Goal: Information Seeking & Learning: Learn about a topic

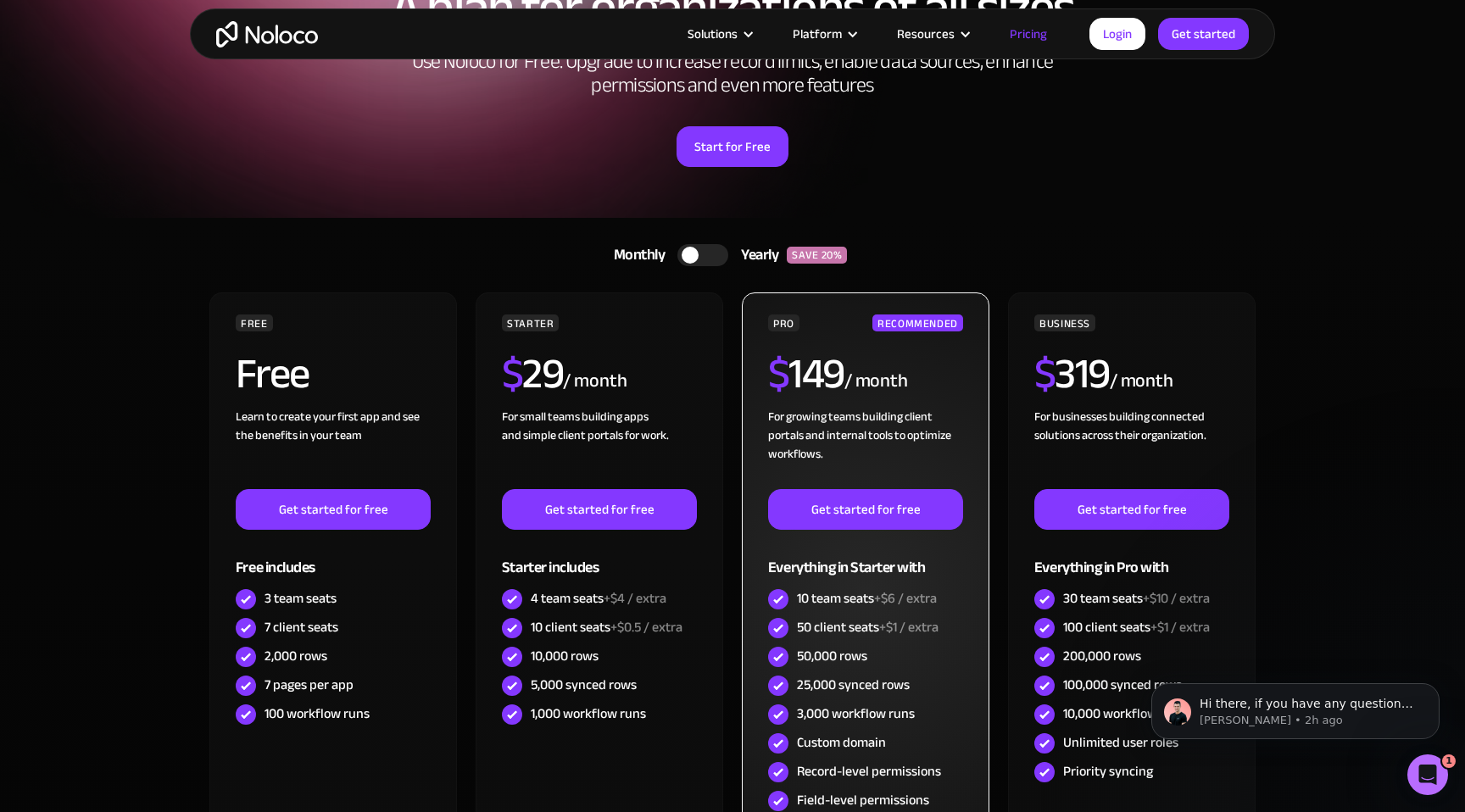
scroll to position [165, 0]
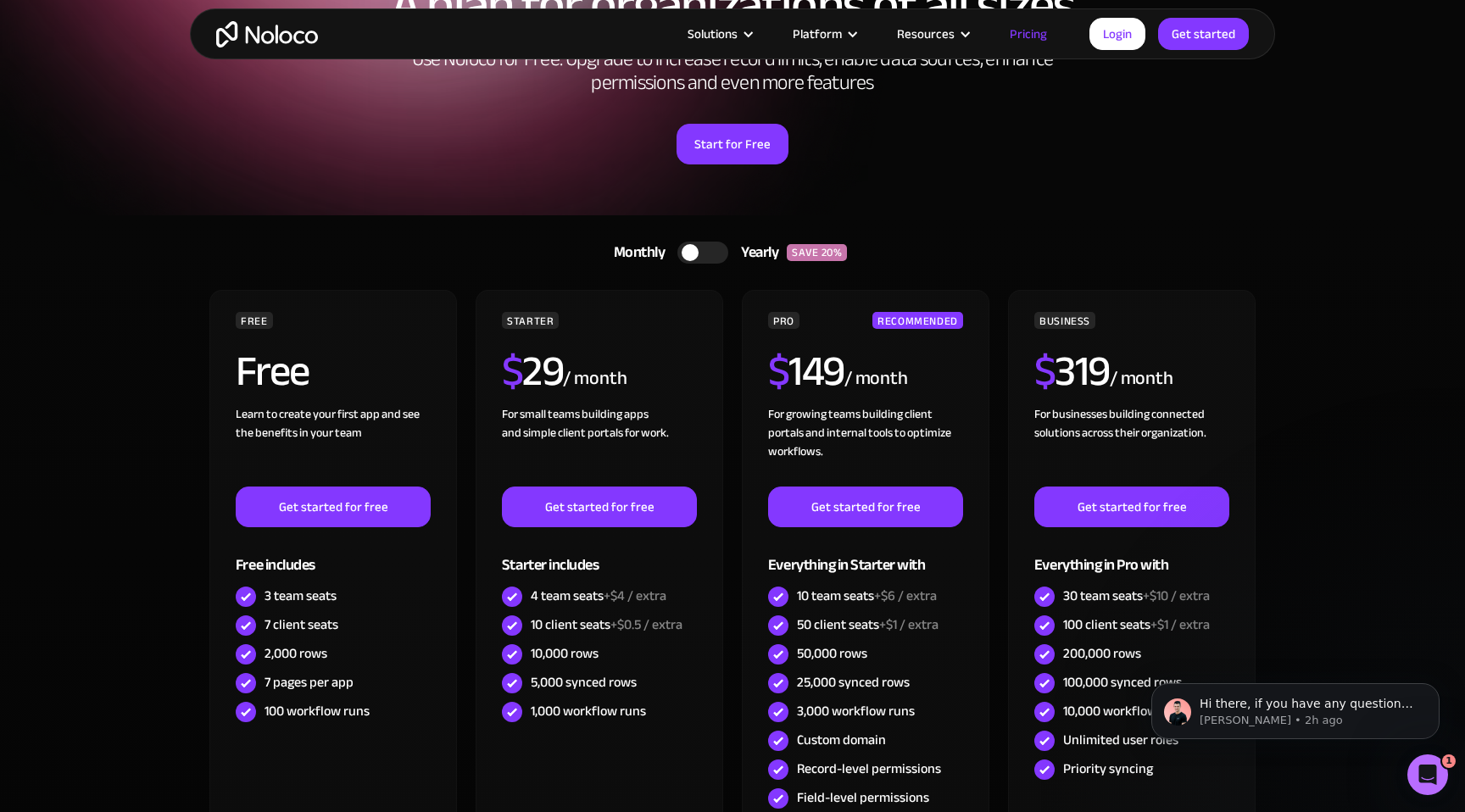
click at [699, 247] on div at bounding box center [703, 252] width 51 height 22
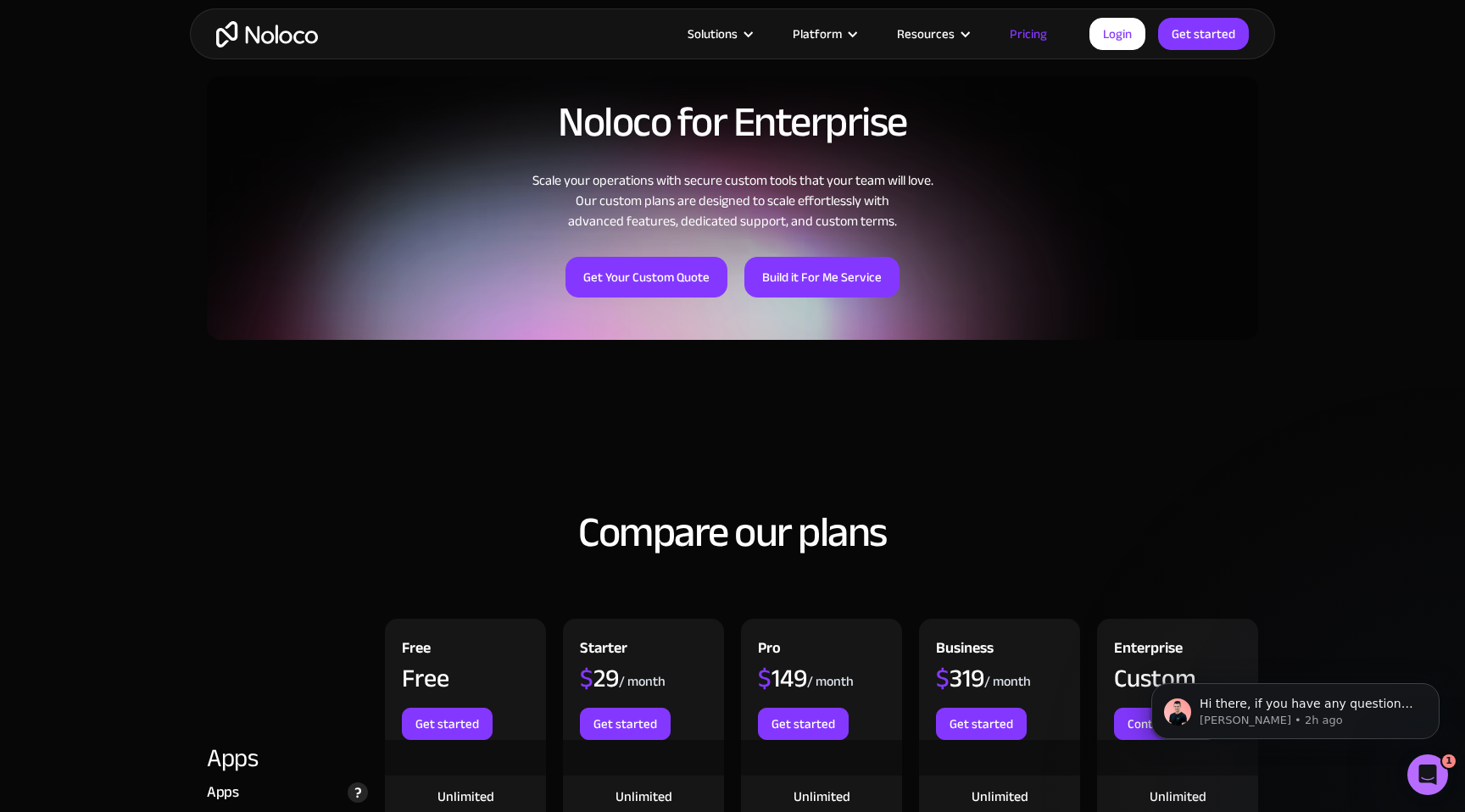
scroll to position [1202, 0]
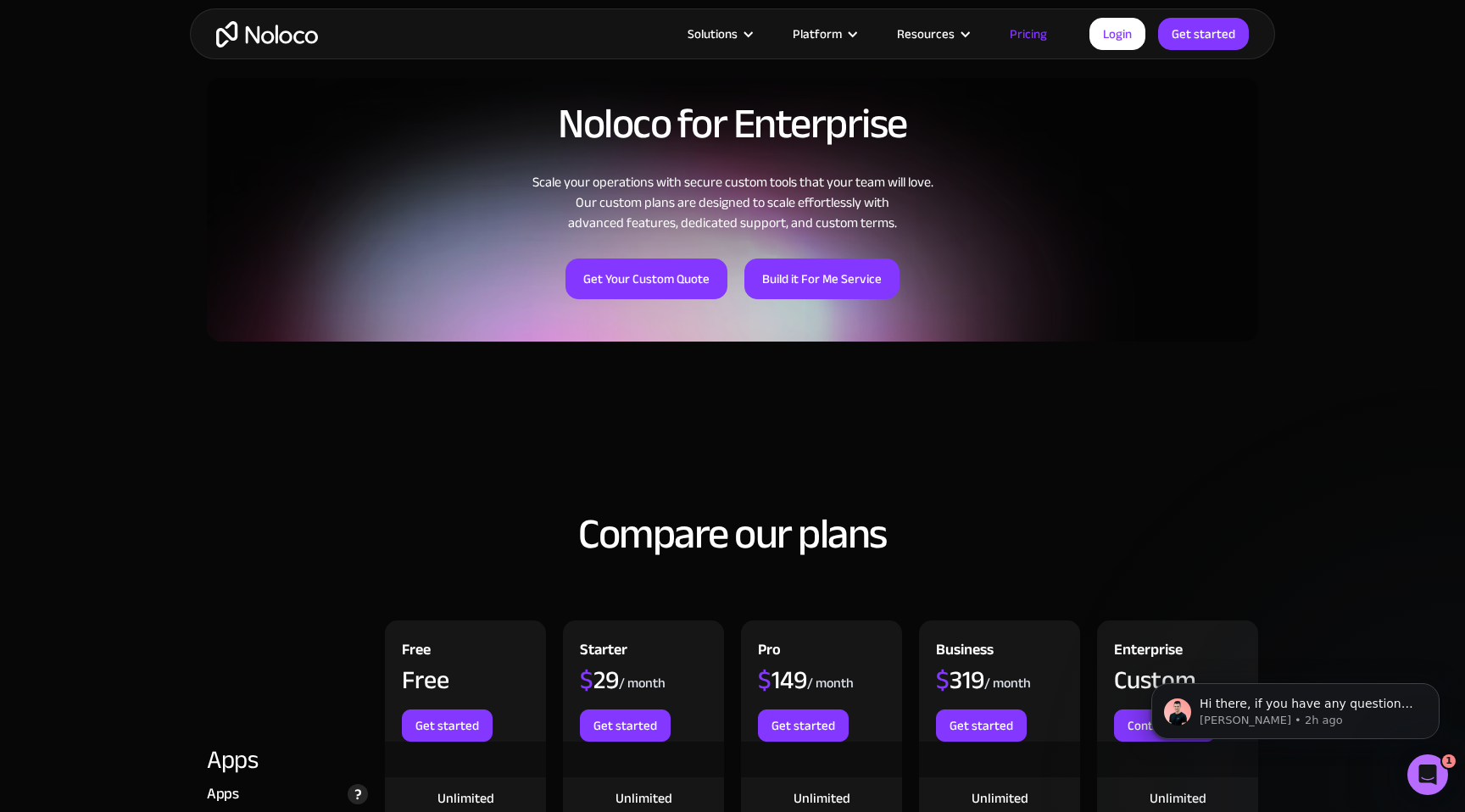
click at [773, 311] on div "Noloco for Enterprise Scale your operations with secure custom tools that your …" at bounding box center [733, 199] width 1052 height 283
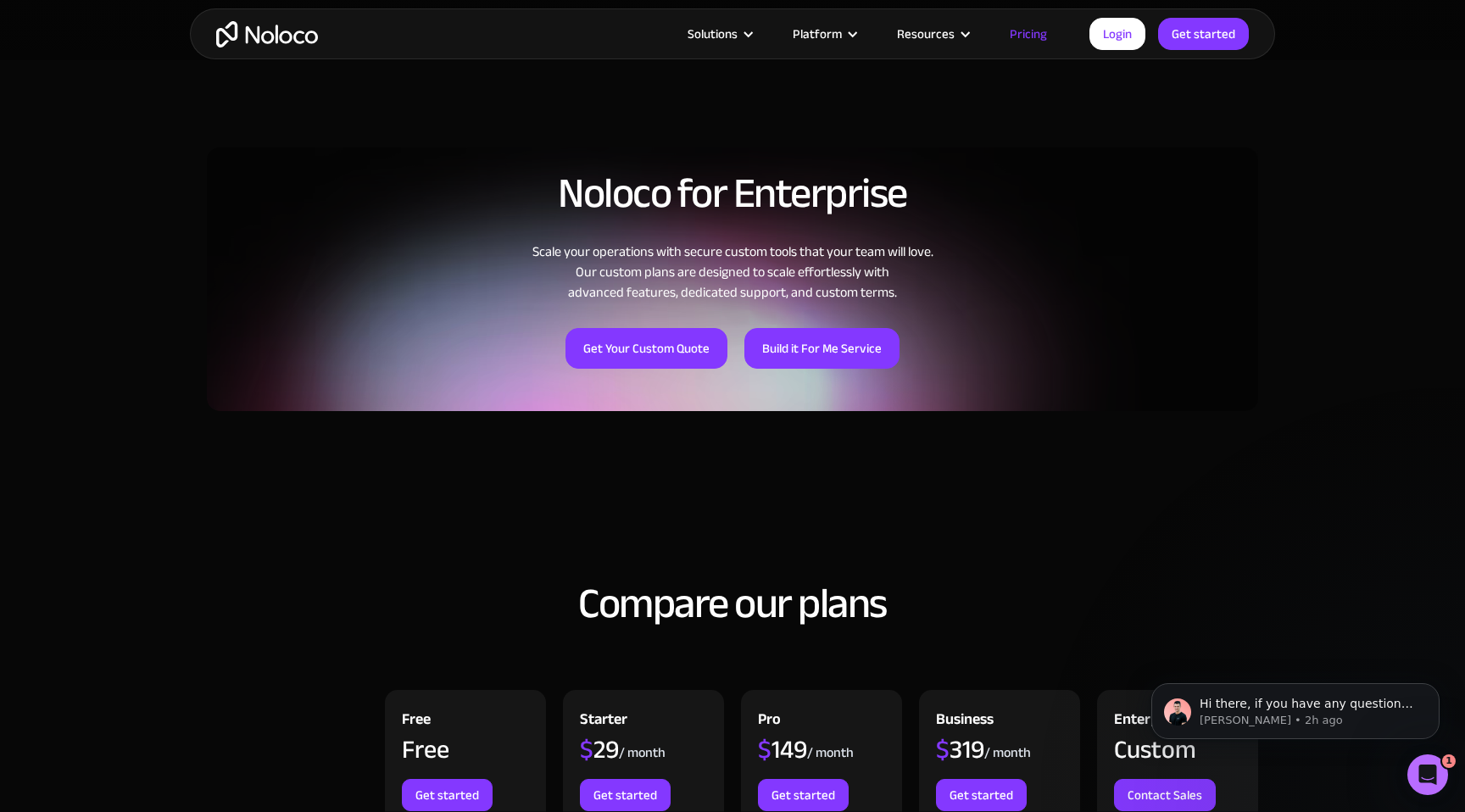
scroll to position [1138, 0]
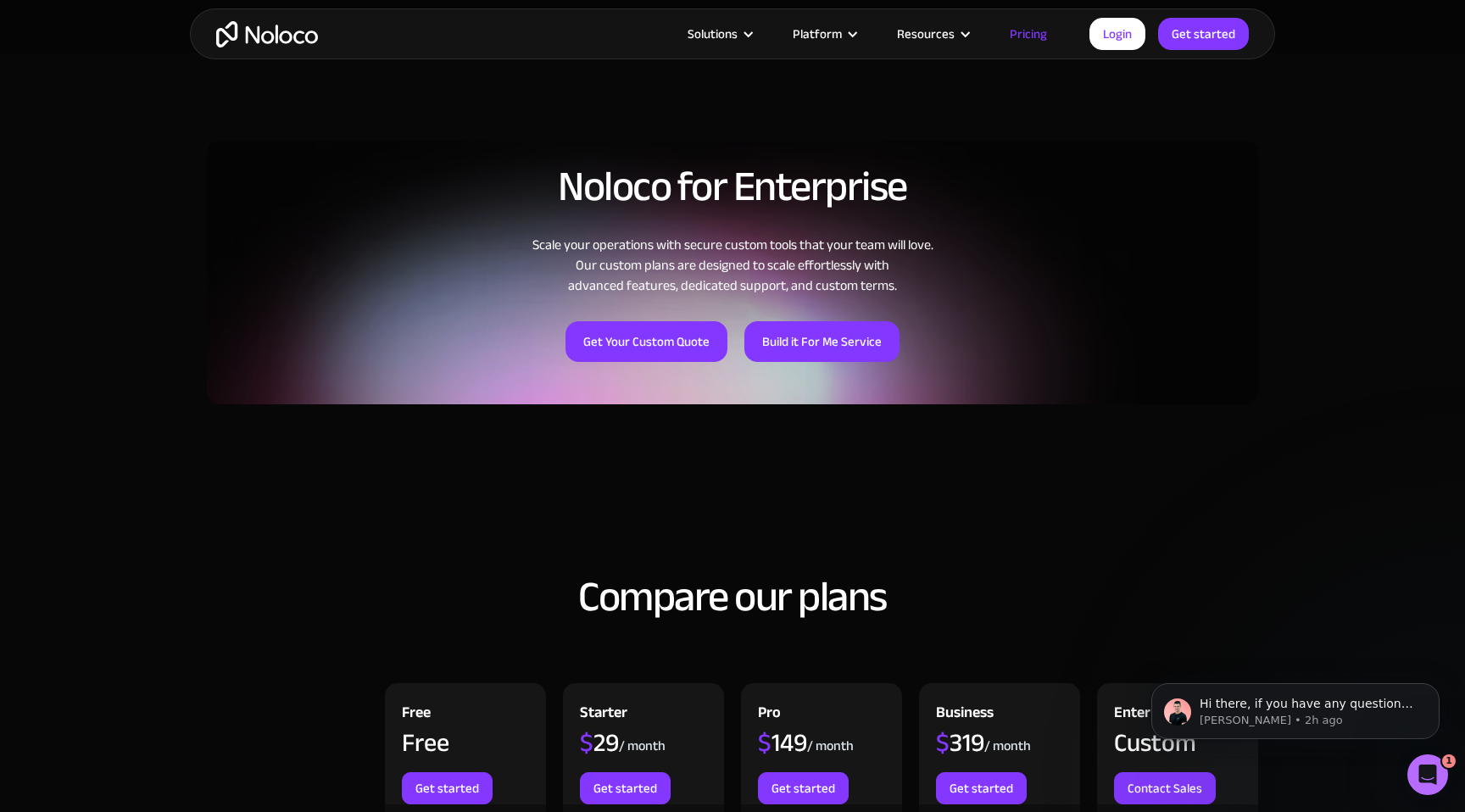
click at [758, 270] on div "Scale your operations with secure custom tools that your team will love. Our cu…" at bounding box center [733, 265] width 1052 height 61
click at [758, 269] on div "Scale your operations with secure custom tools that your team will love. Our cu…" at bounding box center [733, 265] width 1052 height 61
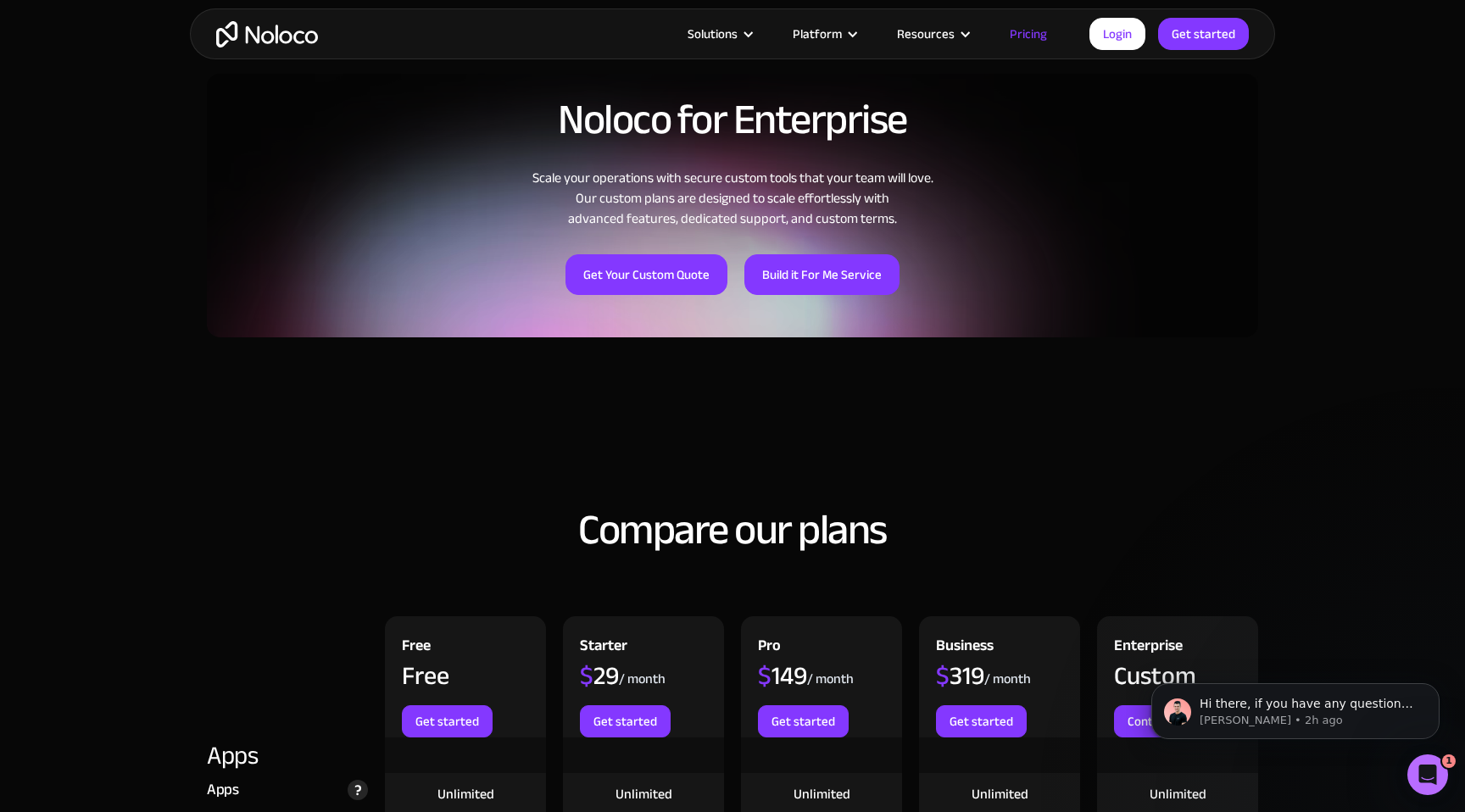
scroll to position [1194, 0]
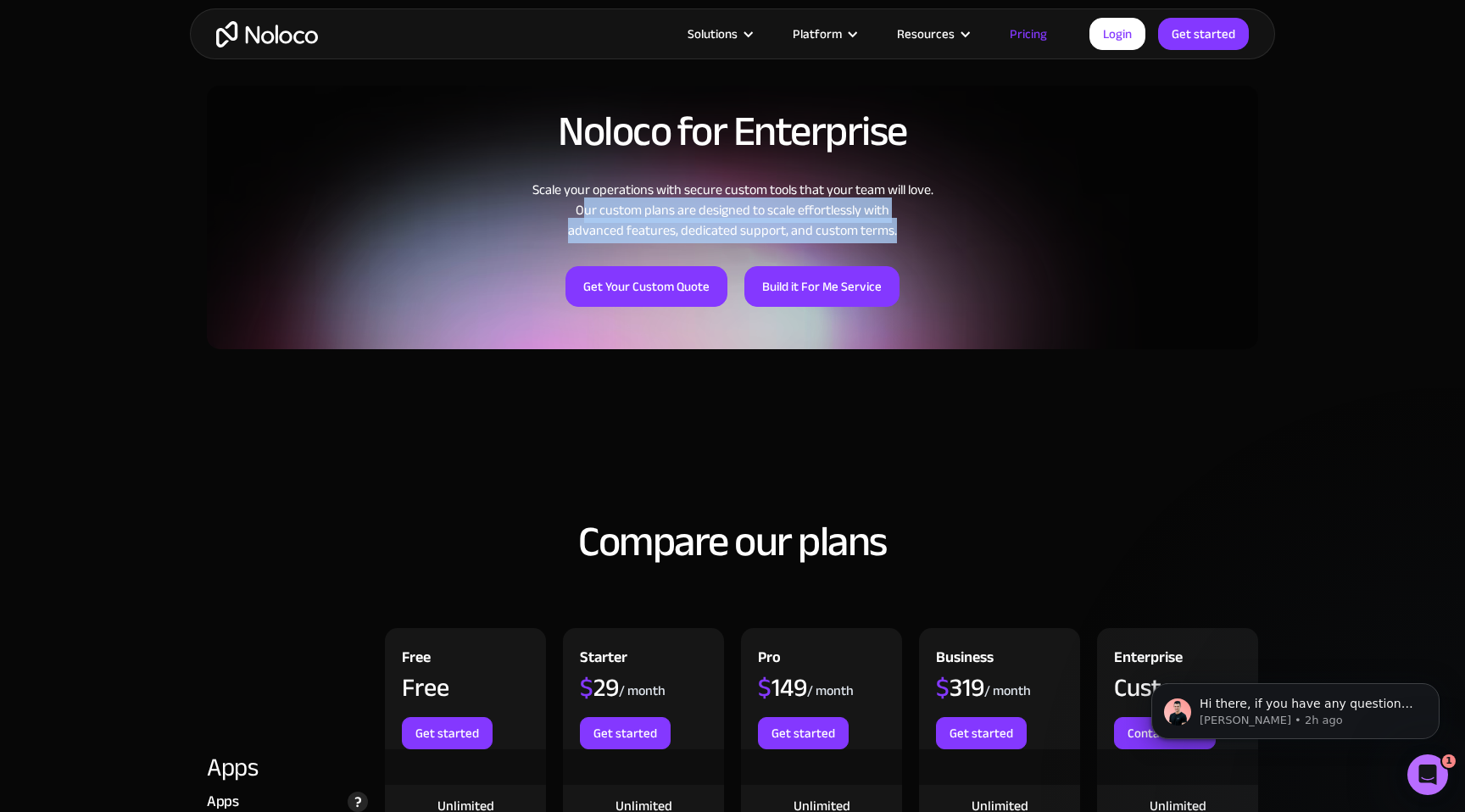
drag, startPoint x: 571, startPoint y: 210, endPoint x: 908, endPoint y: 226, distance: 337.4
click at [908, 226] on div "Scale your operations with secure custom tools that your team will love. Our cu…" at bounding box center [733, 210] width 1052 height 61
drag, startPoint x: 915, startPoint y: 235, endPoint x: 571, endPoint y: 208, distance: 345.1
click at [571, 208] on div "Scale your operations with secure custom tools that your team will love. Our cu…" at bounding box center [733, 210] width 1052 height 61
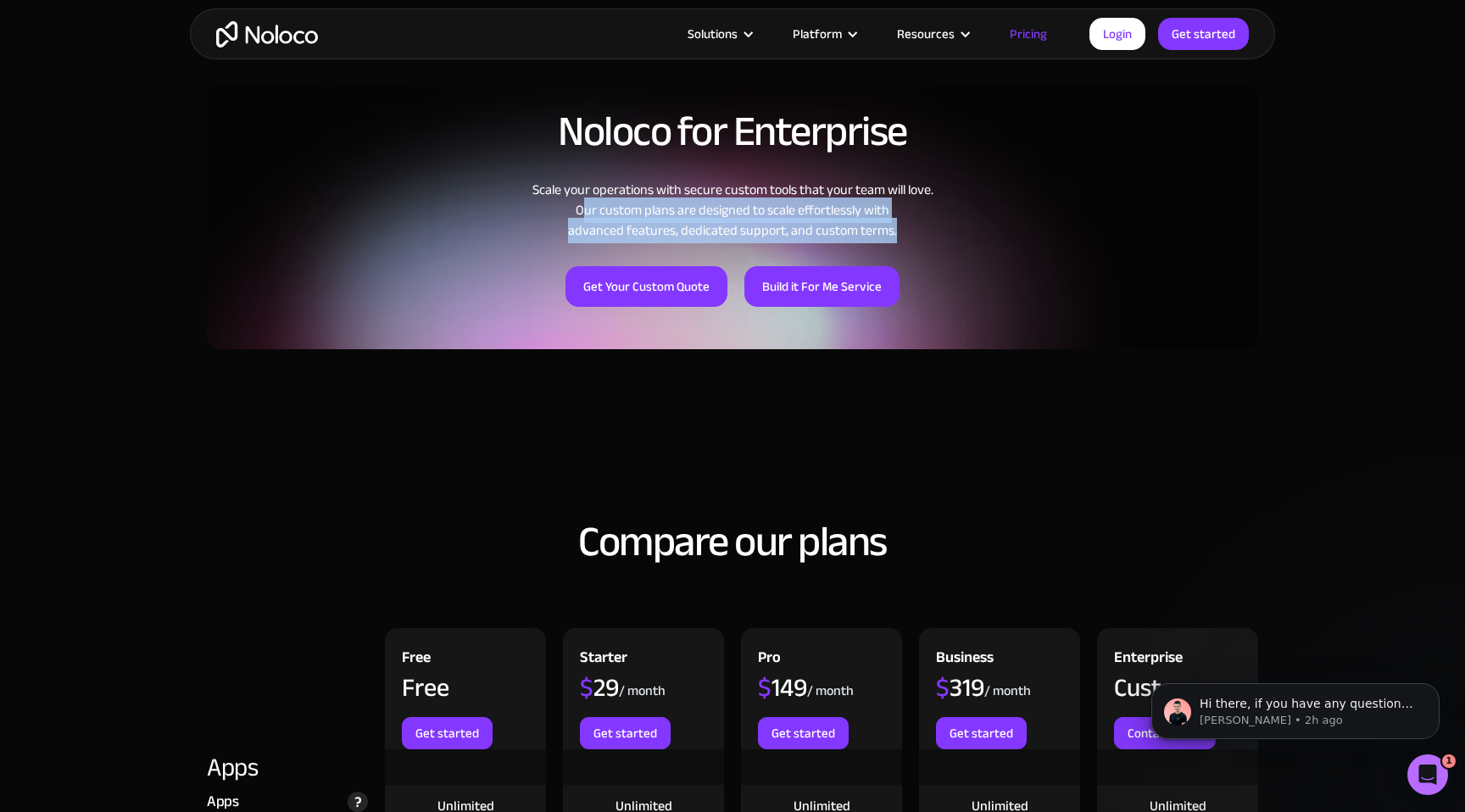
click at [571, 207] on div "Scale your operations with secure custom tools that your team will love. Our cu…" at bounding box center [733, 210] width 1052 height 61
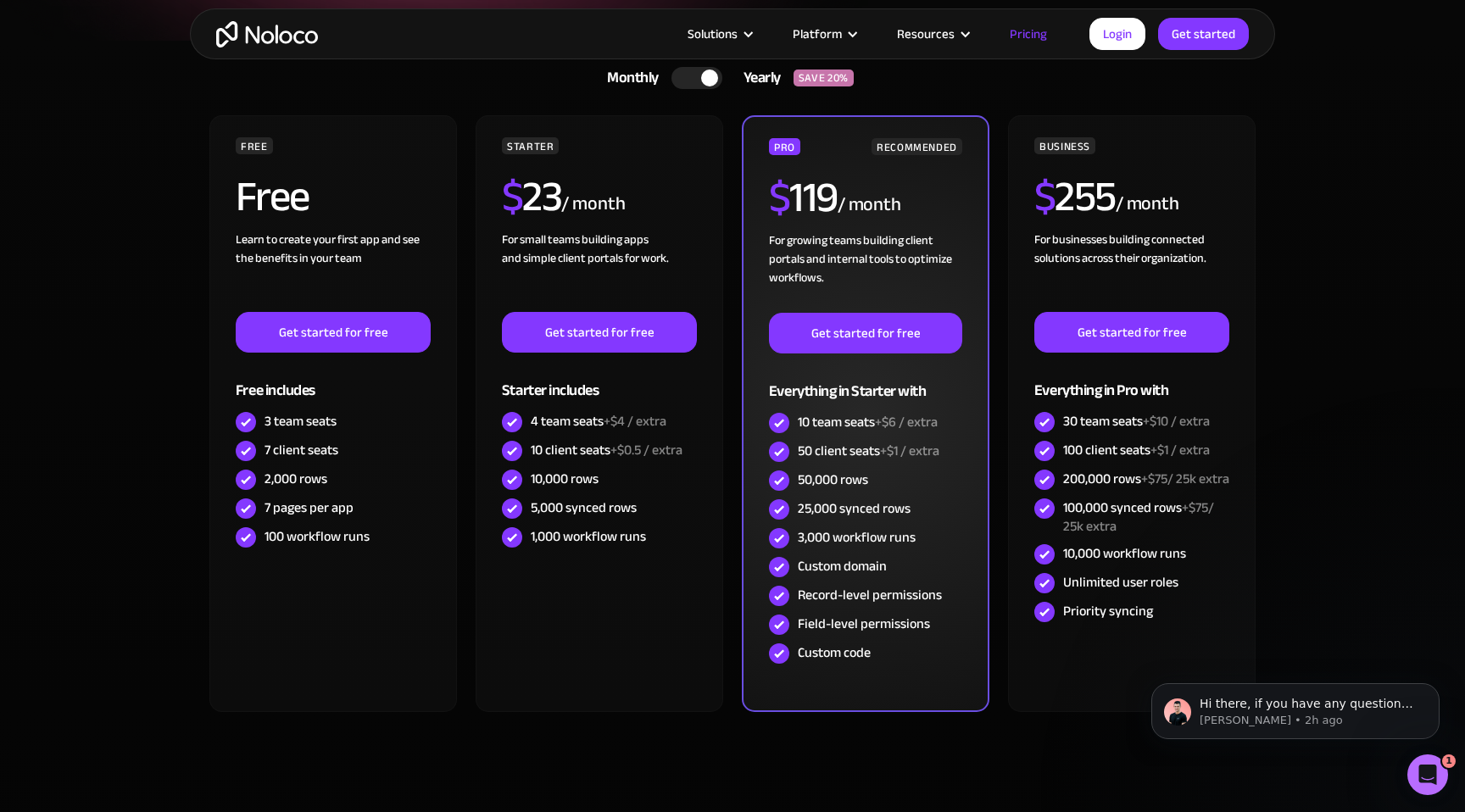
scroll to position [0, 0]
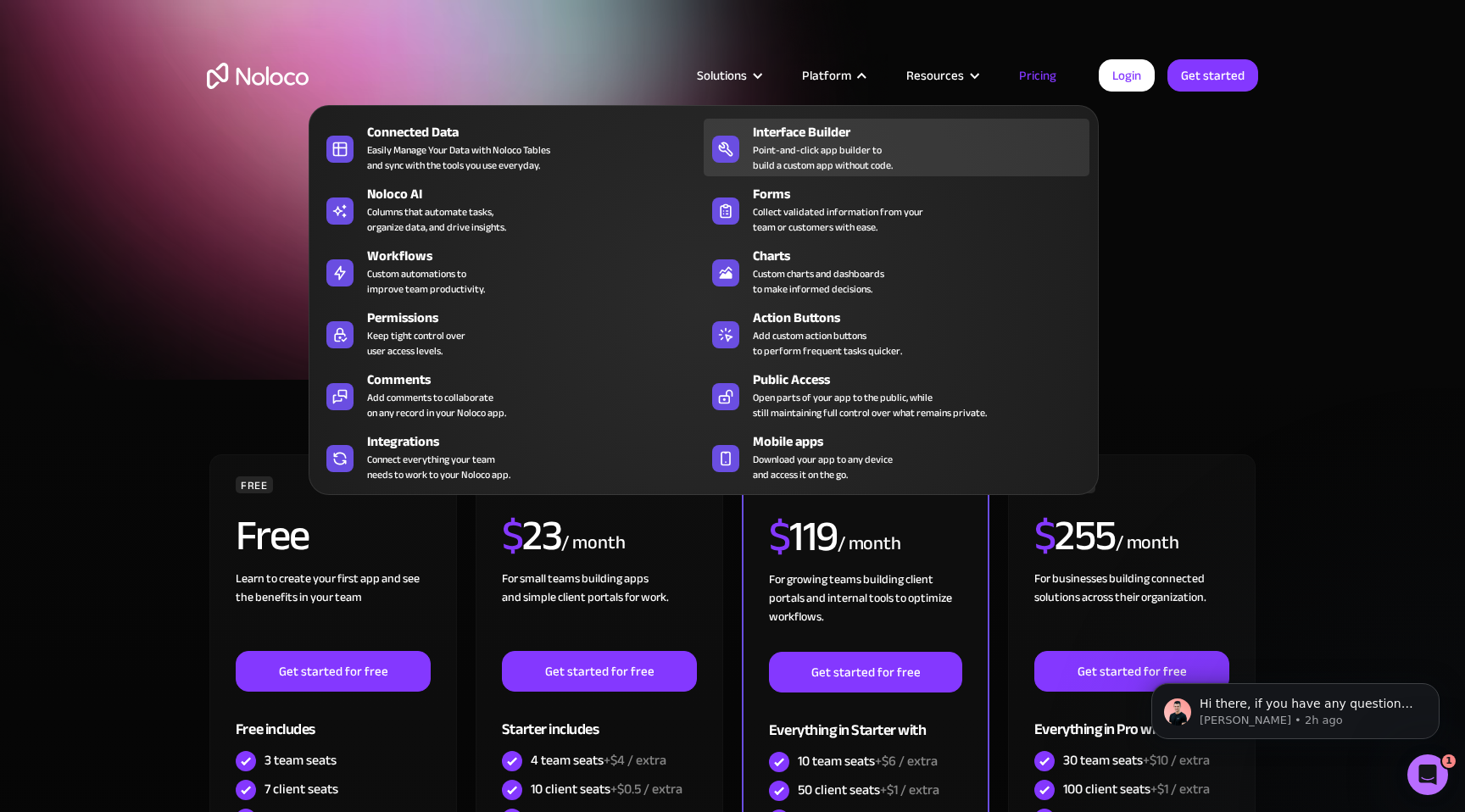
click at [820, 148] on div "Point-and-click app builder to build a custom app without code." at bounding box center [822, 157] width 140 height 30
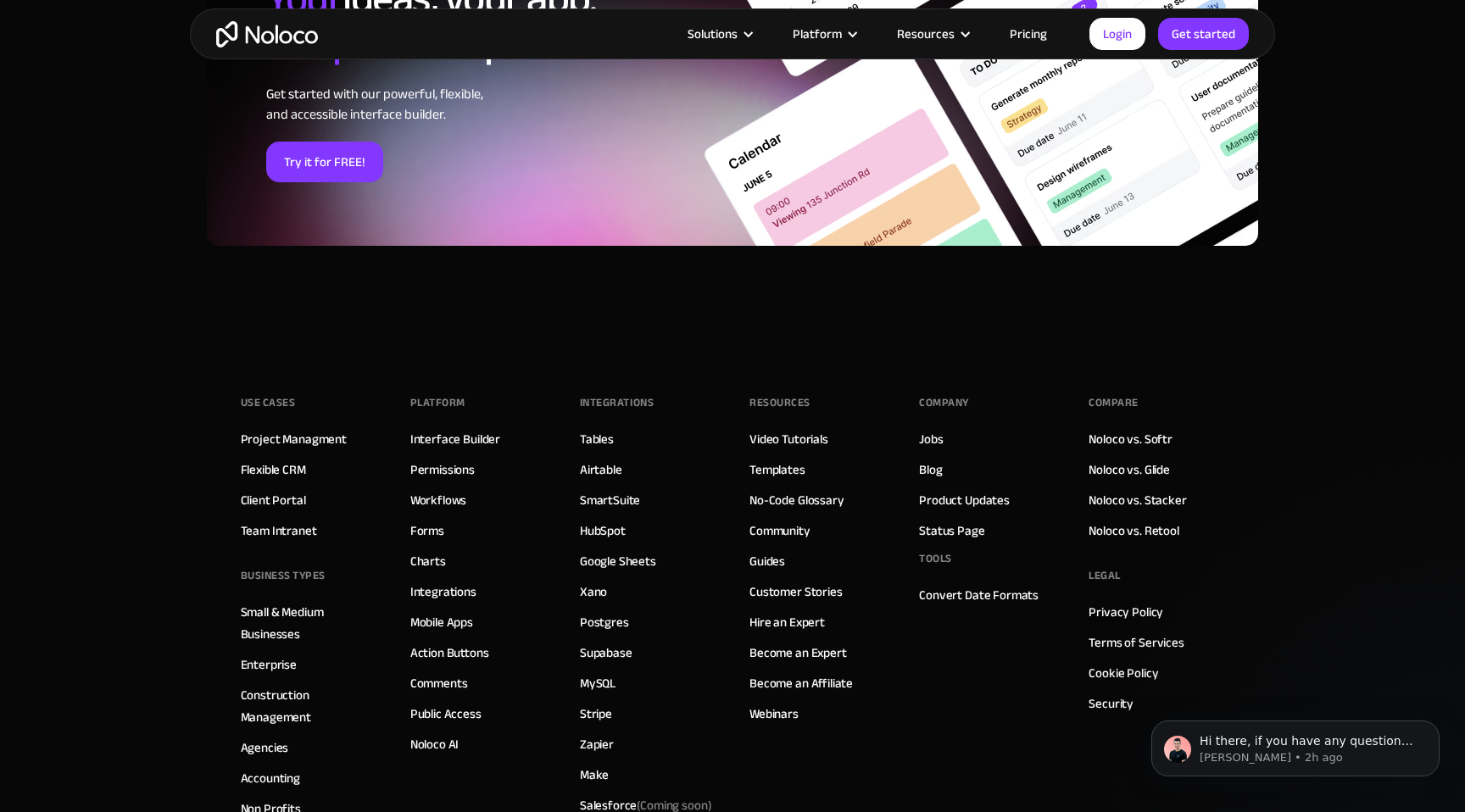
scroll to position [5883, 0]
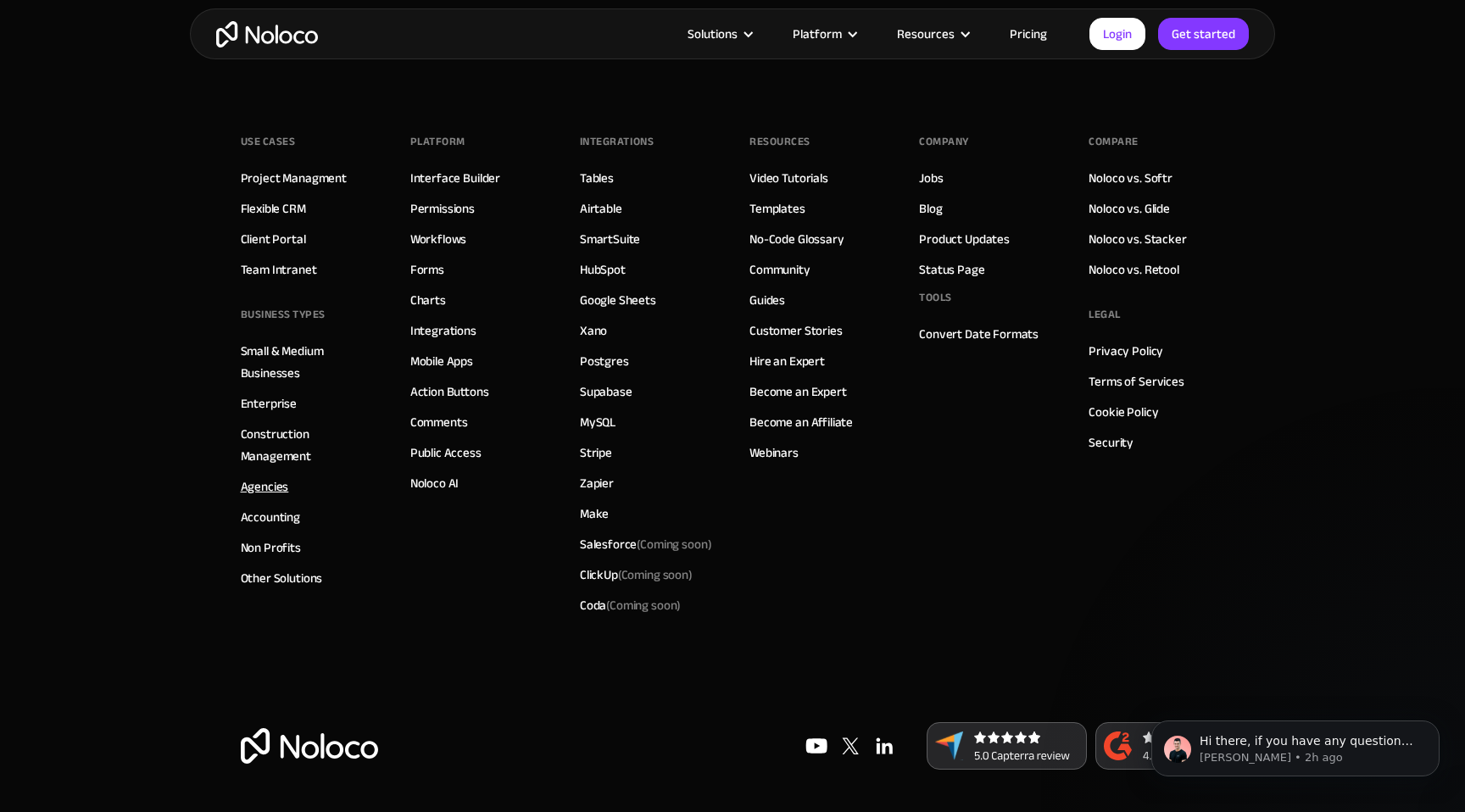
click at [269, 487] on link "Agencies" at bounding box center [264, 486] width 48 height 22
click at [274, 514] on link "Accounting" at bounding box center [271, 517] width 60 height 22
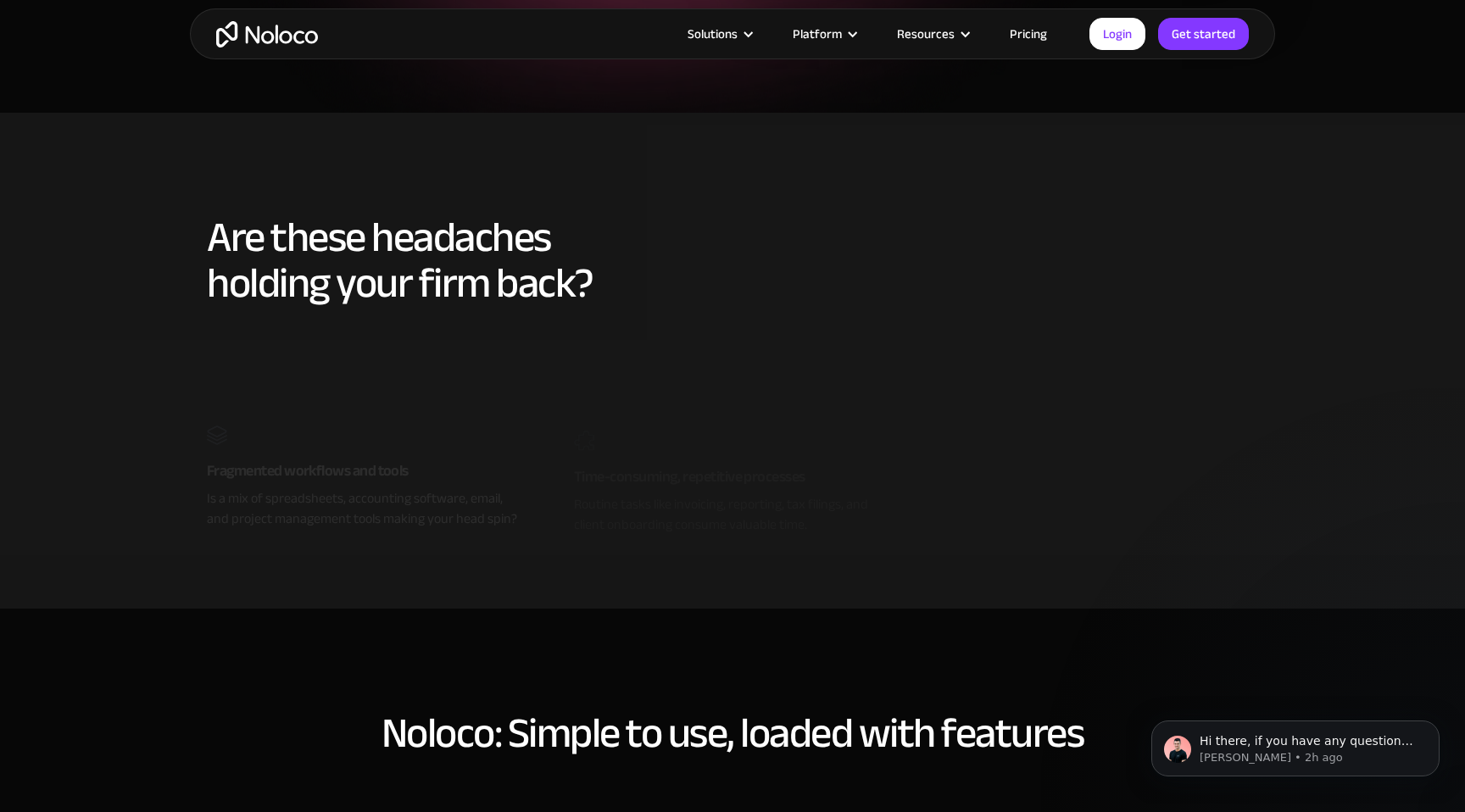
scroll to position [633, 0]
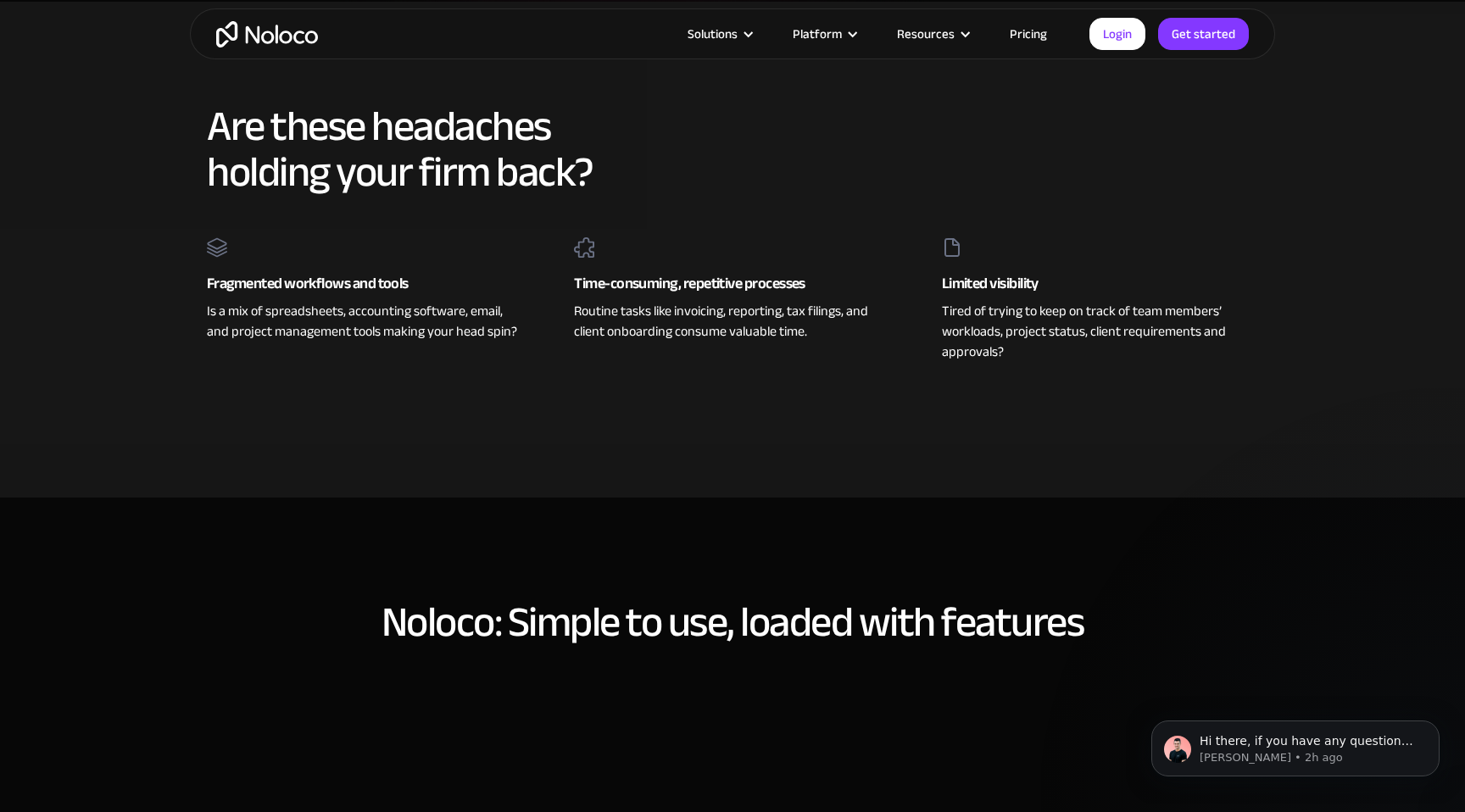
click at [671, 333] on div "Routine tasks like invoicing, reporting, tax filings, and client onboarding con…" at bounding box center [732, 319] width 316 height 45
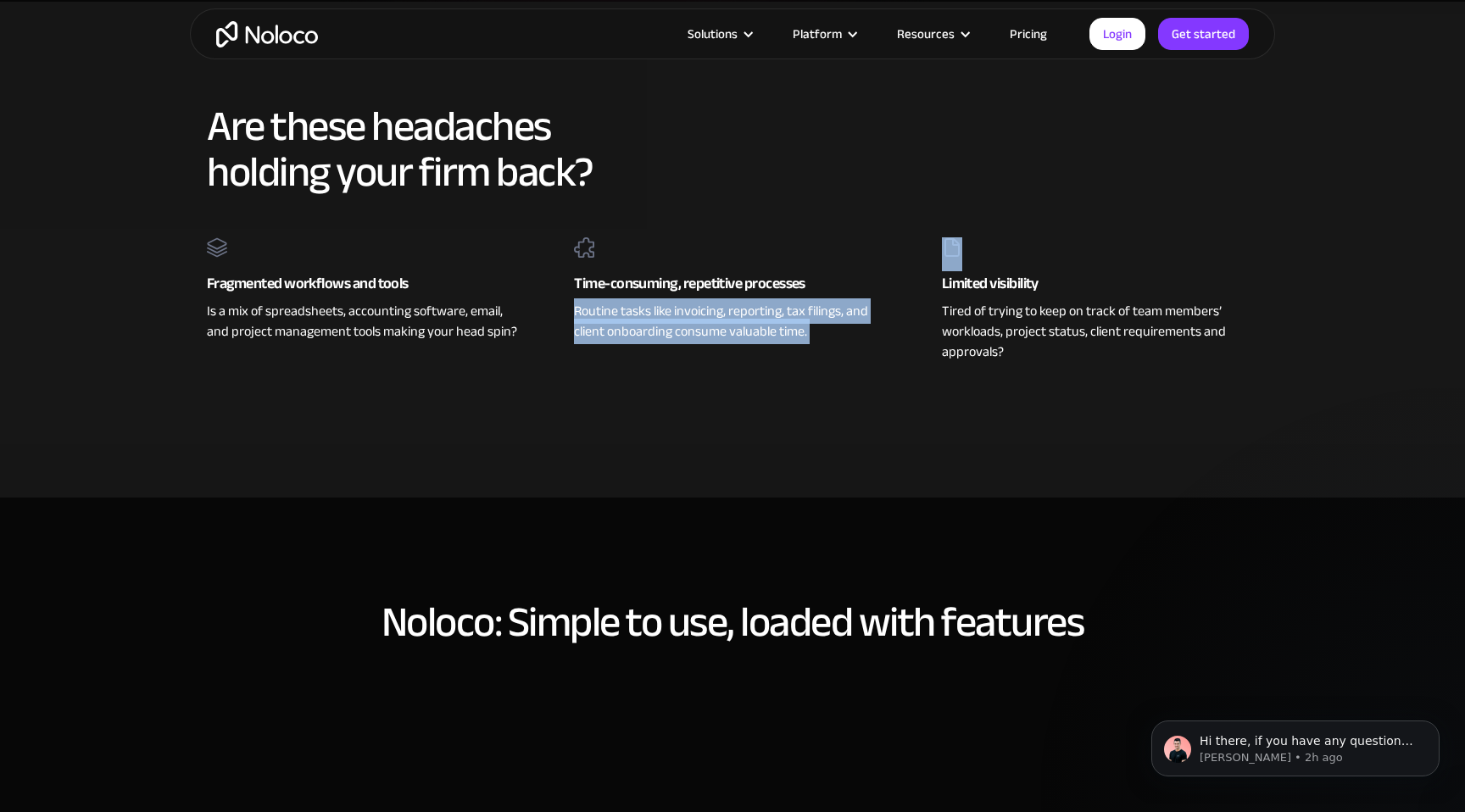
click at [671, 333] on div "Routine tasks like invoicing, reporting, tax filings, and client onboarding con…" at bounding box center [732, 319] width 316 height 45
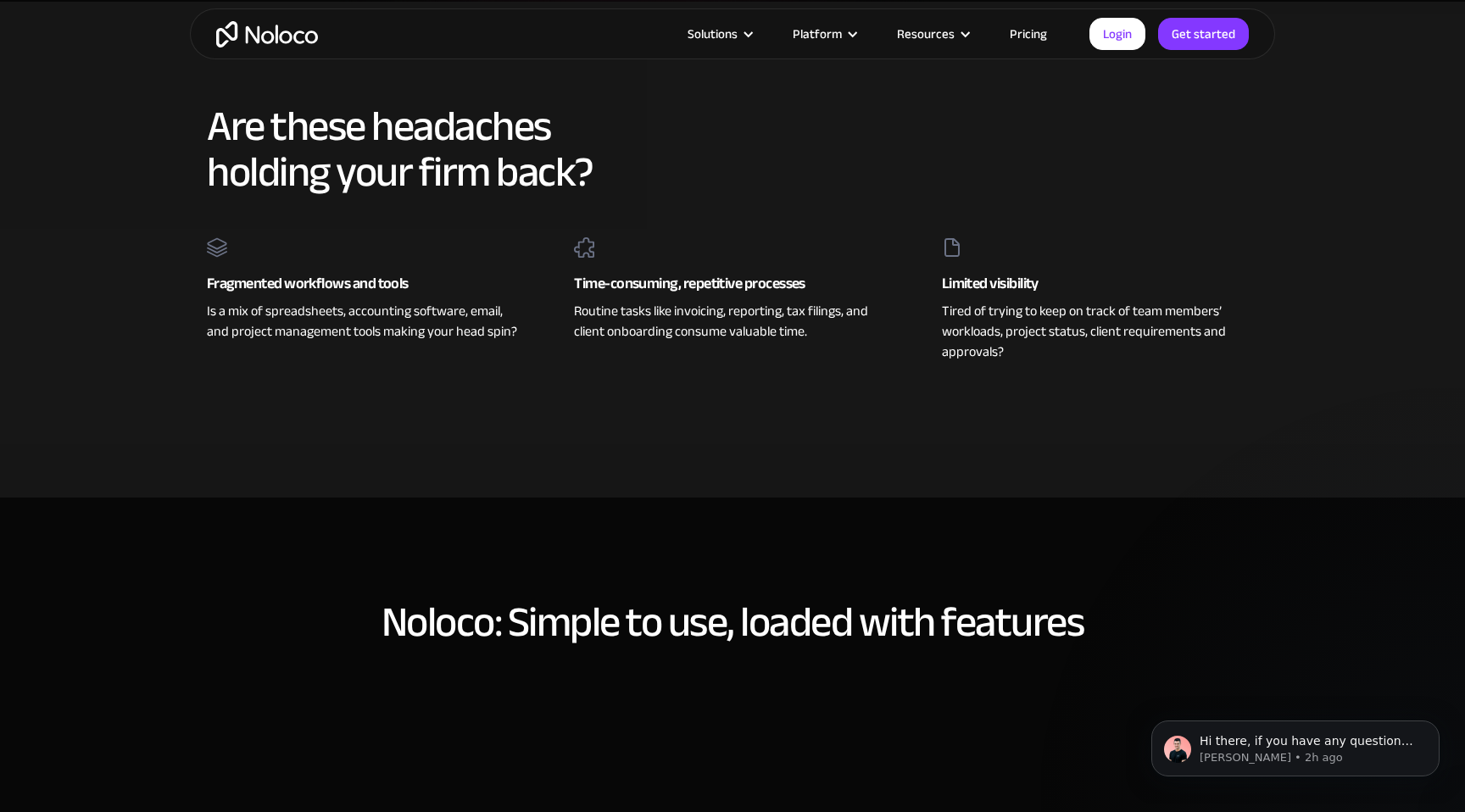
click at [707, 232] on div "Are these headaches holding your firm back? Fragmented workflows and tools Is a…" at bounding box center [733, 249] width 1086 height 326
